Goal: Use online tool/utility

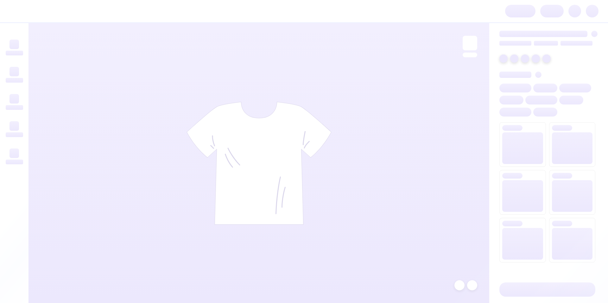
click at [126, 61] on div at bounding box center [258, 163] width 460 height 280
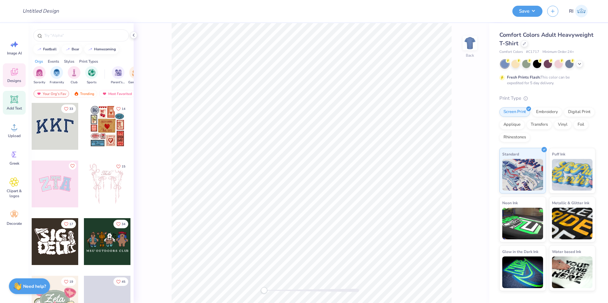
click at [17, 94] on div "Add Text" at bounding box center [14, 103] width 23 height 24
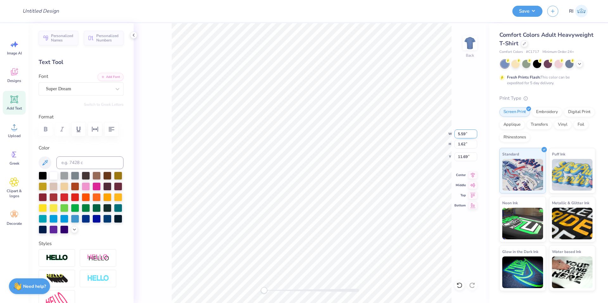
click at [459, 135] on input "5.59" at bounding box center [465, 133] width 23 height 9
type input "12"
